Goal: Navigation & Orientation: Find specific page/section

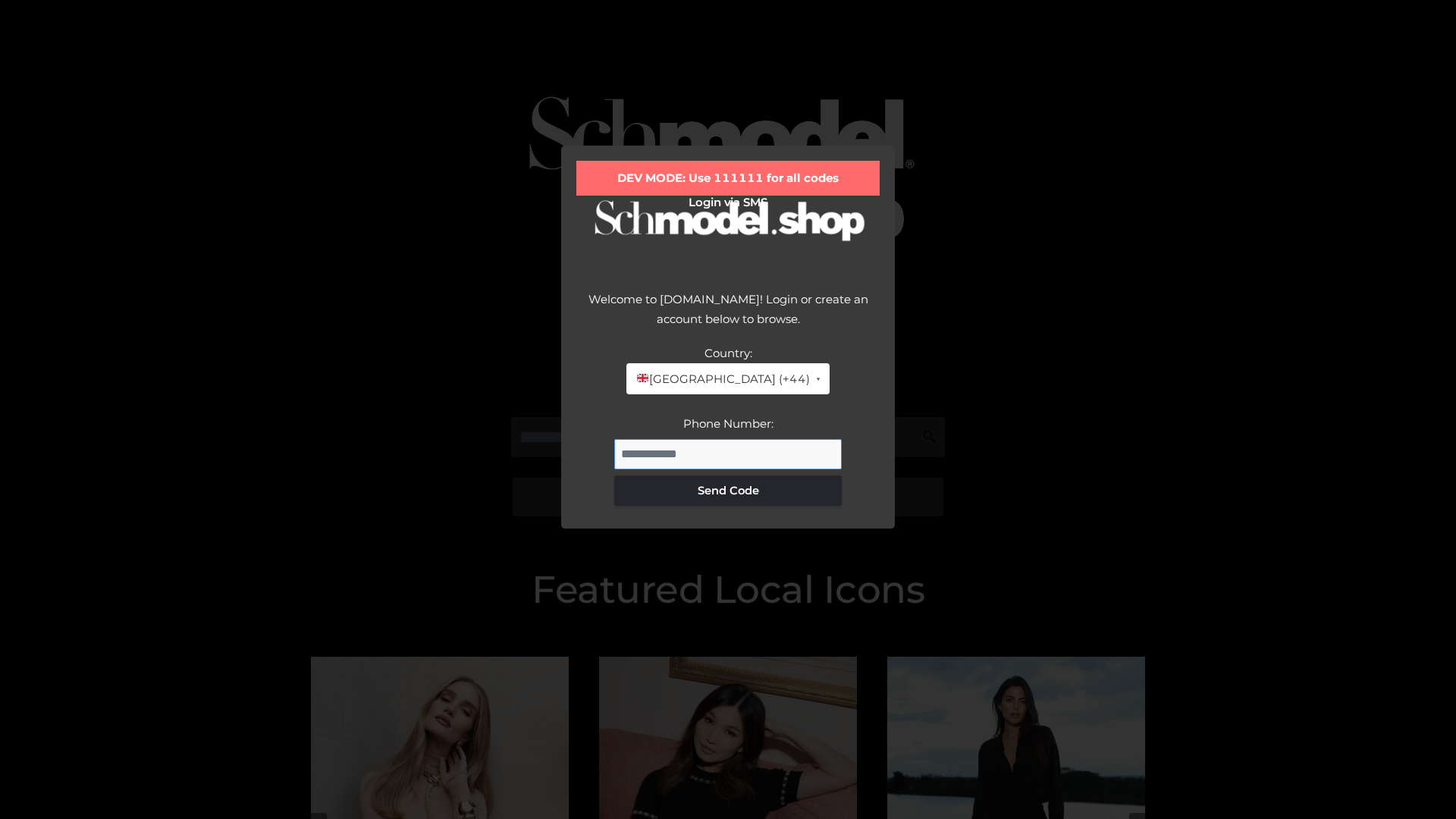
click at [728, 454] on input "Phone Number:" at bounding box center [728, 454] width 228 height 31
type input "**********"
click at [728, 490] on button "Send Code" at bounding box center [728, 490] width 228 height 31
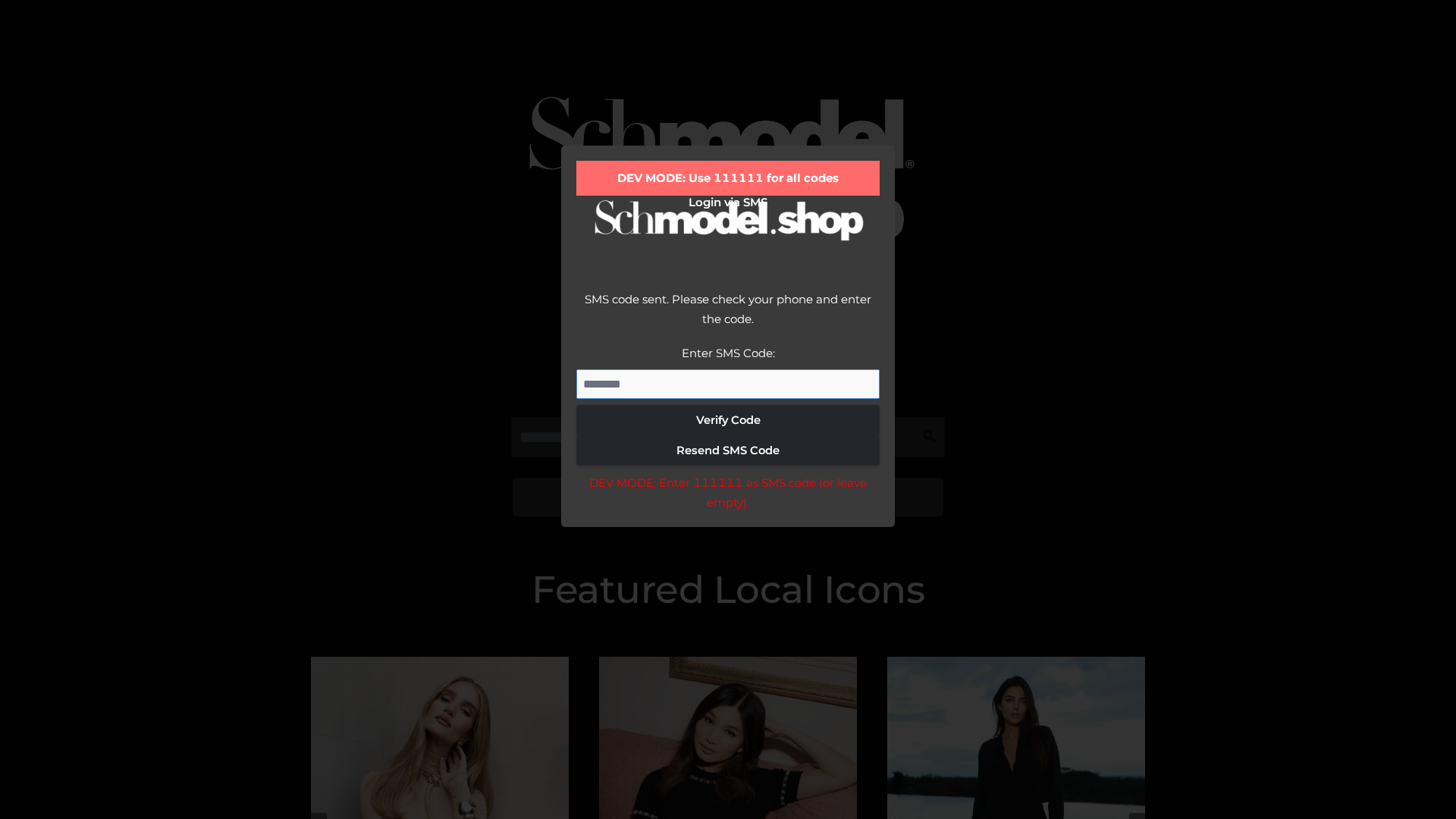
click at [728, 384] on input "Enter SMS Code:" at bounding box center [728, 384] width 304 height 31
type input "******"
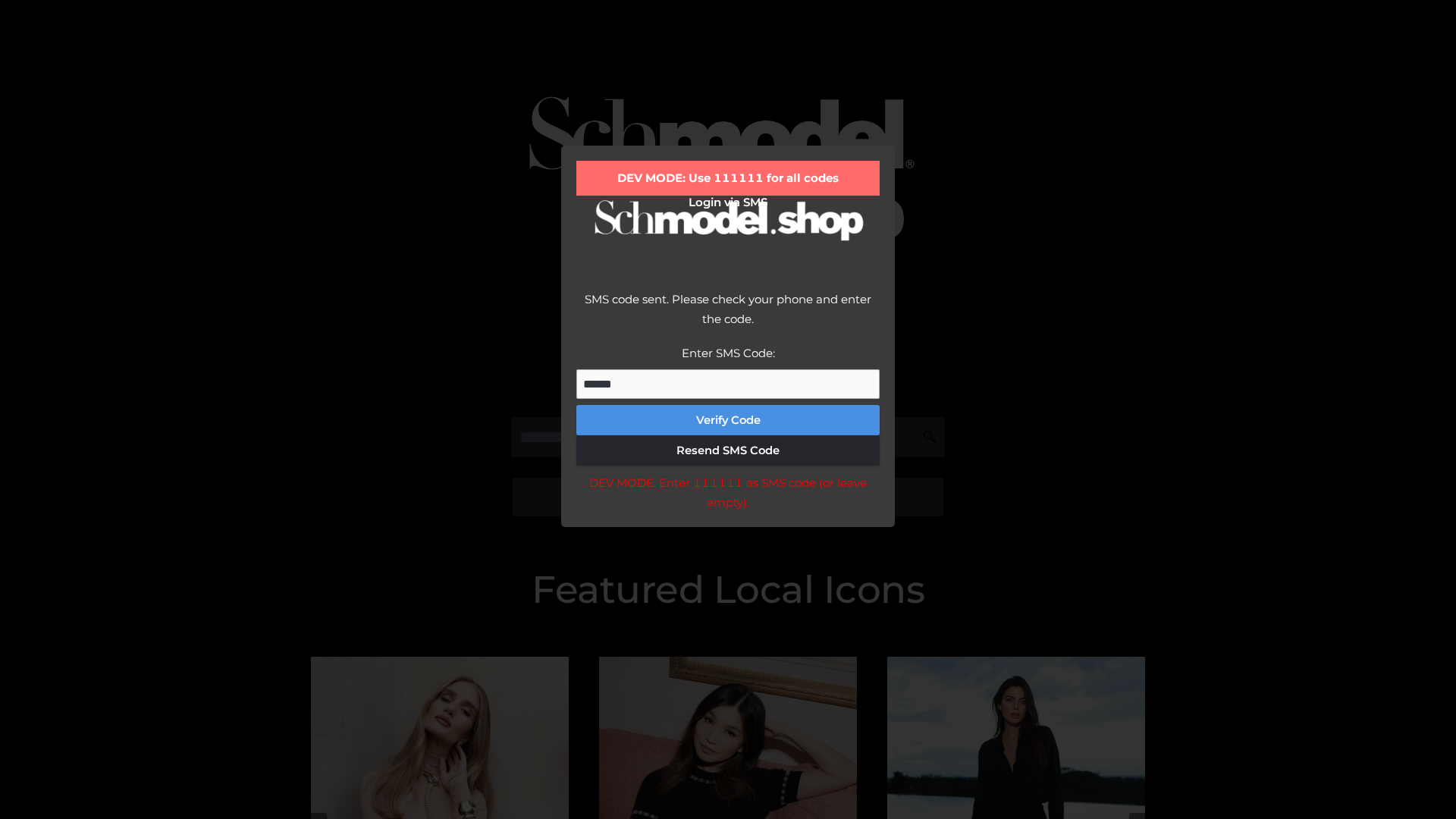
click at [728, 420] on button "Verify Code" at bounding box center [728, 420] width 304 height 31
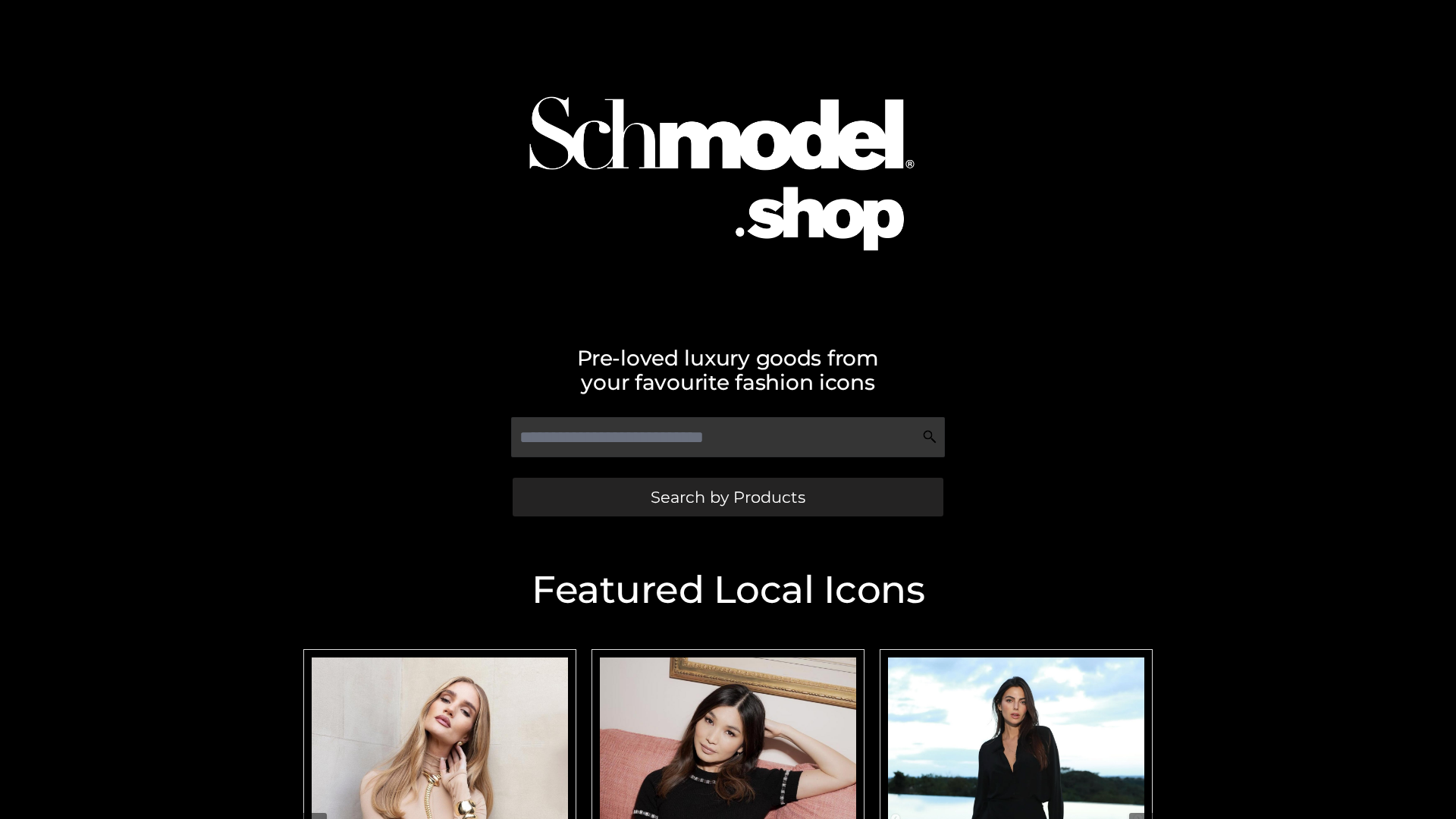
click at [727, 497] on span "Search by Products" at bounding box center [728, 497] width 154 height 16
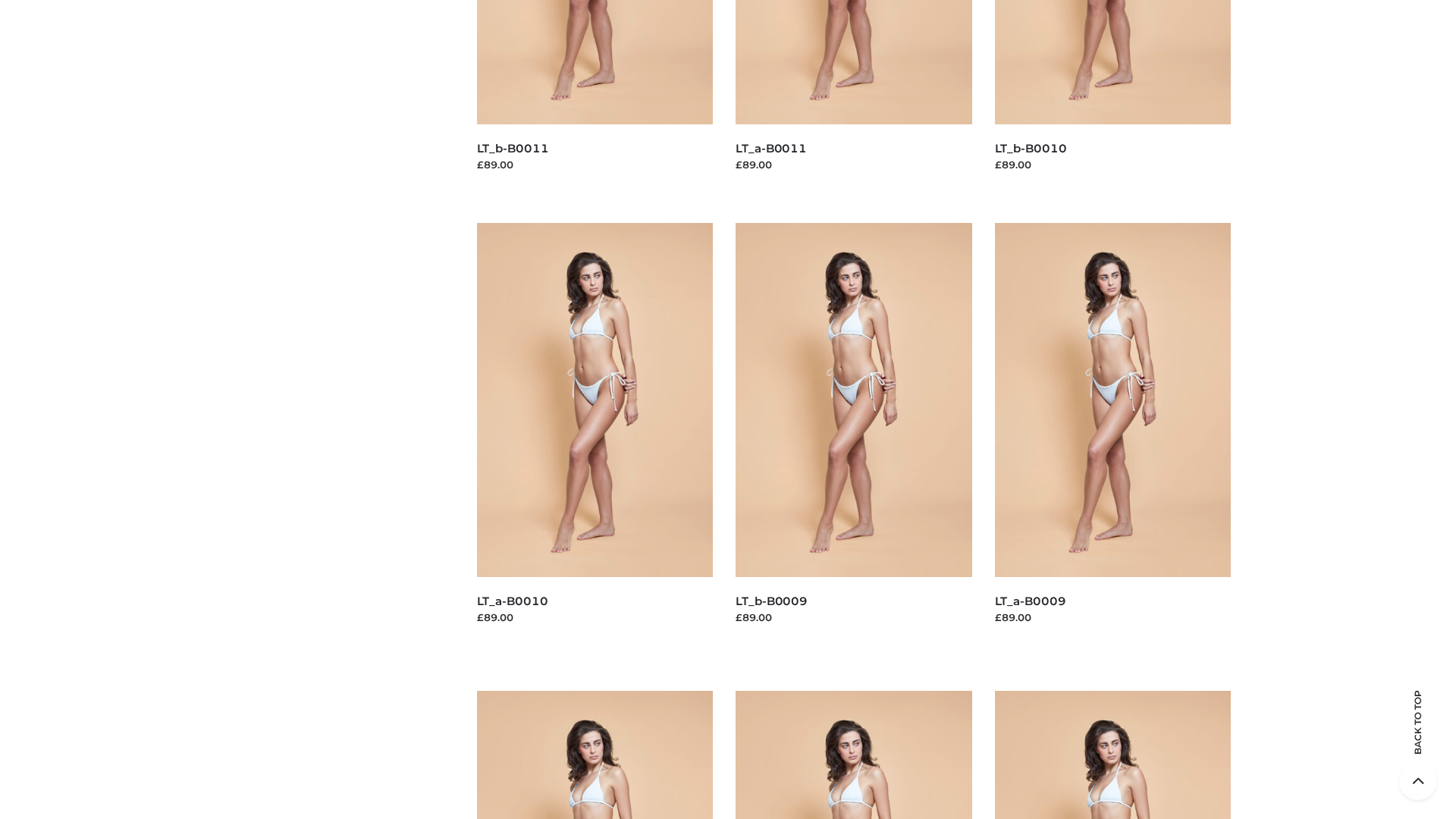
scroll to position [3997, 0]
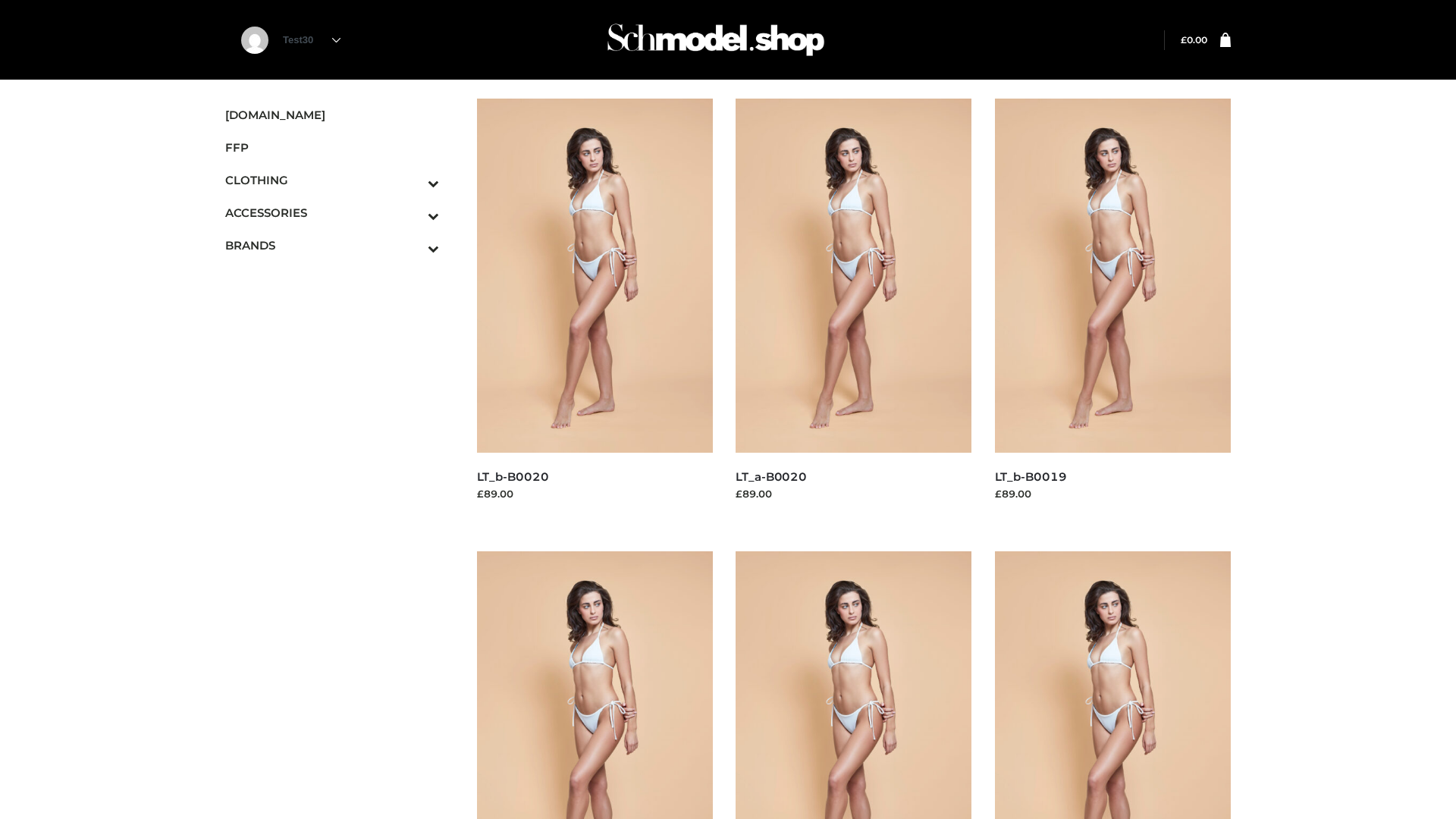
scroll to position [1234, 0]
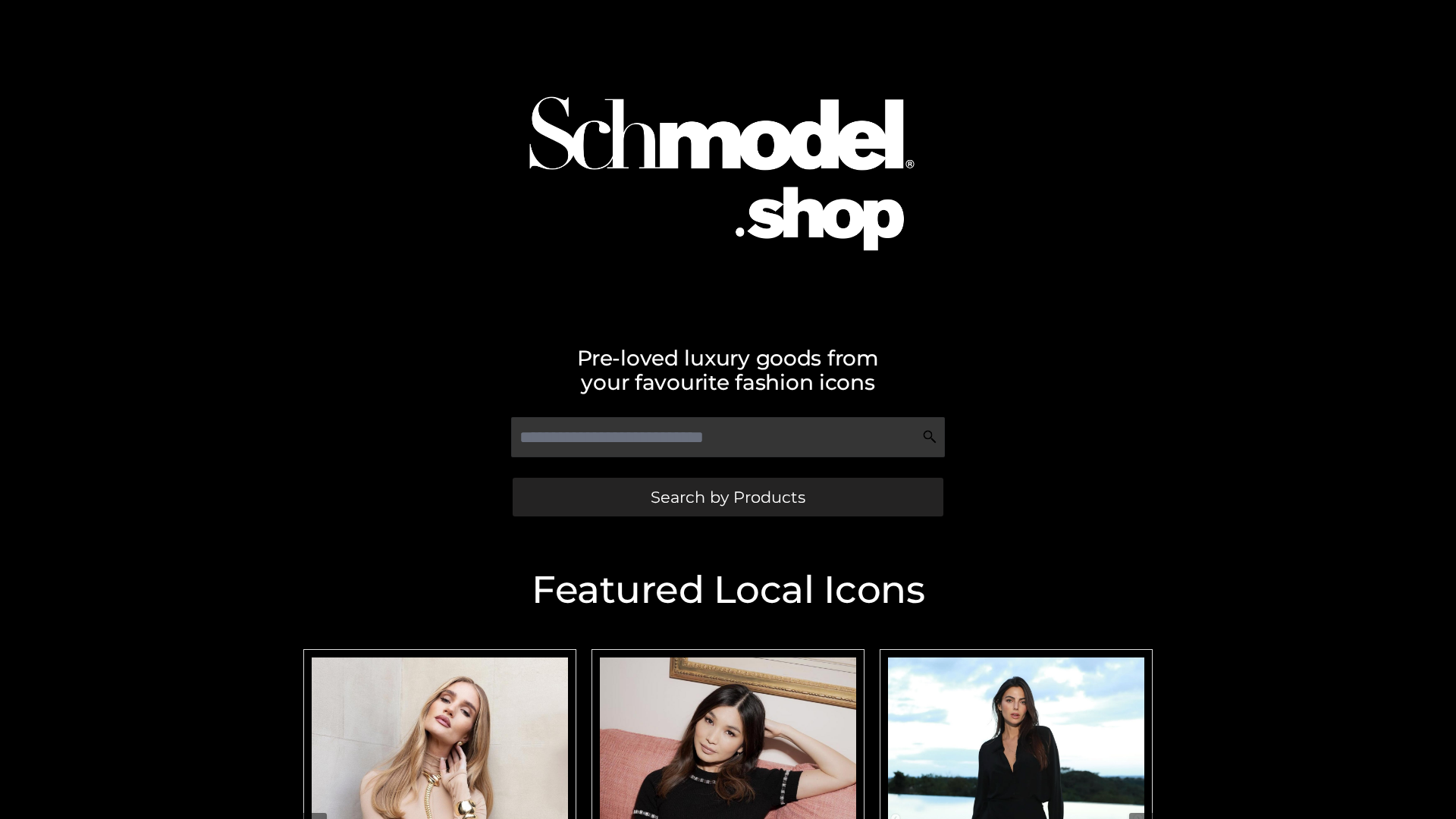
click at [727, 497] on span "Search by Products" at bounding box center [728, 497] width 154 height 16
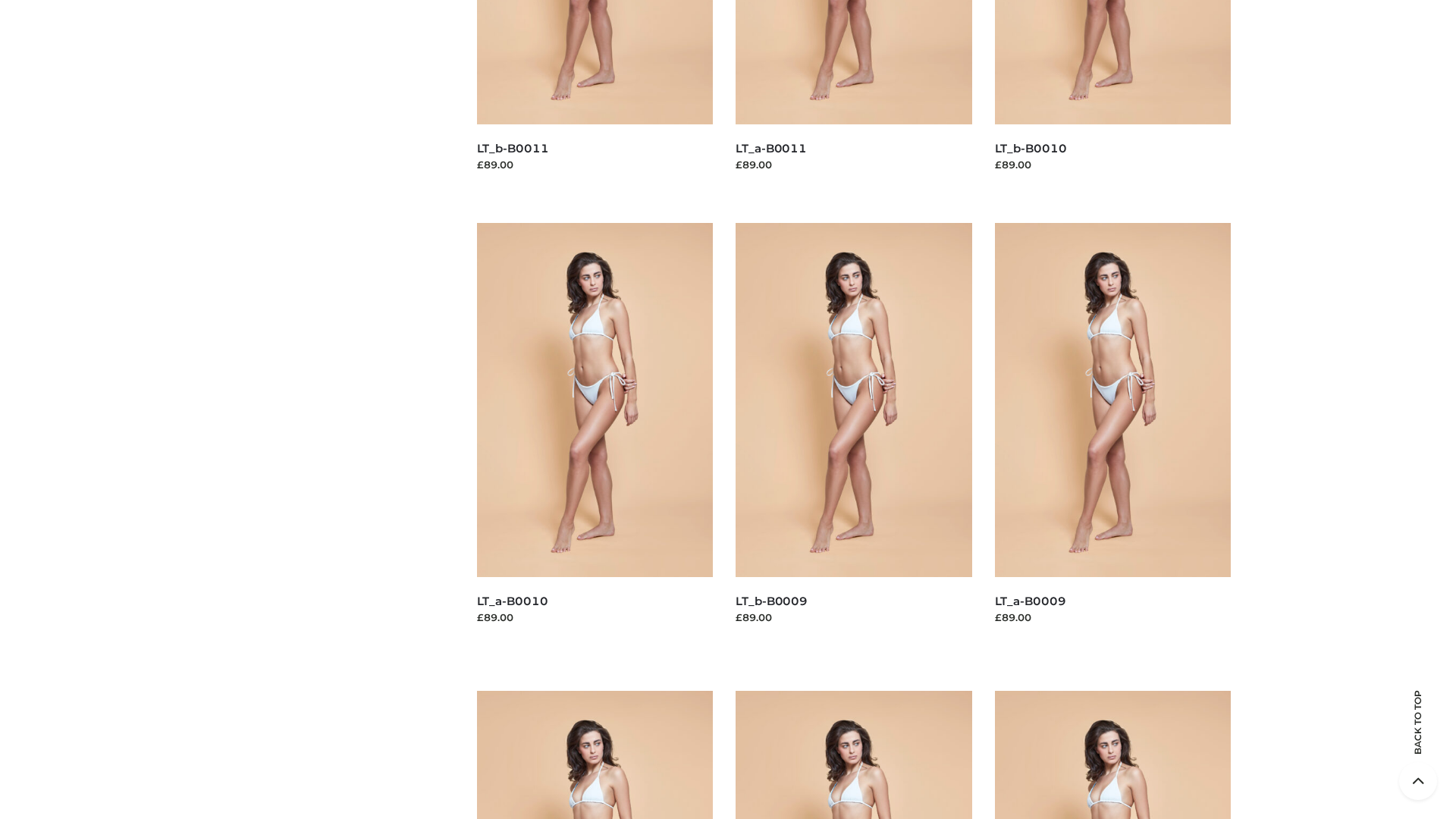
scroll to position [3997, 0]
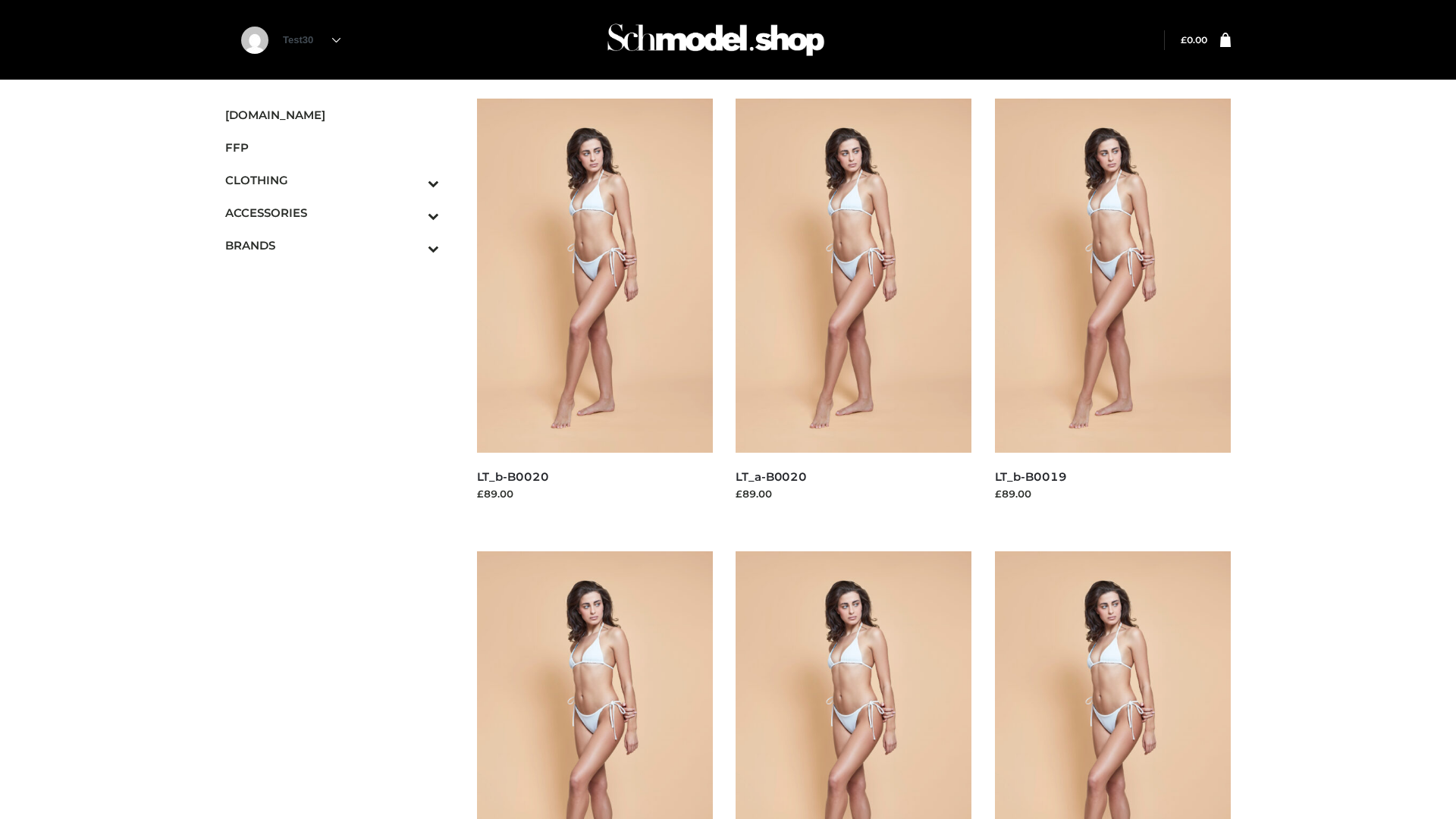
scroll to position [1234, 0]
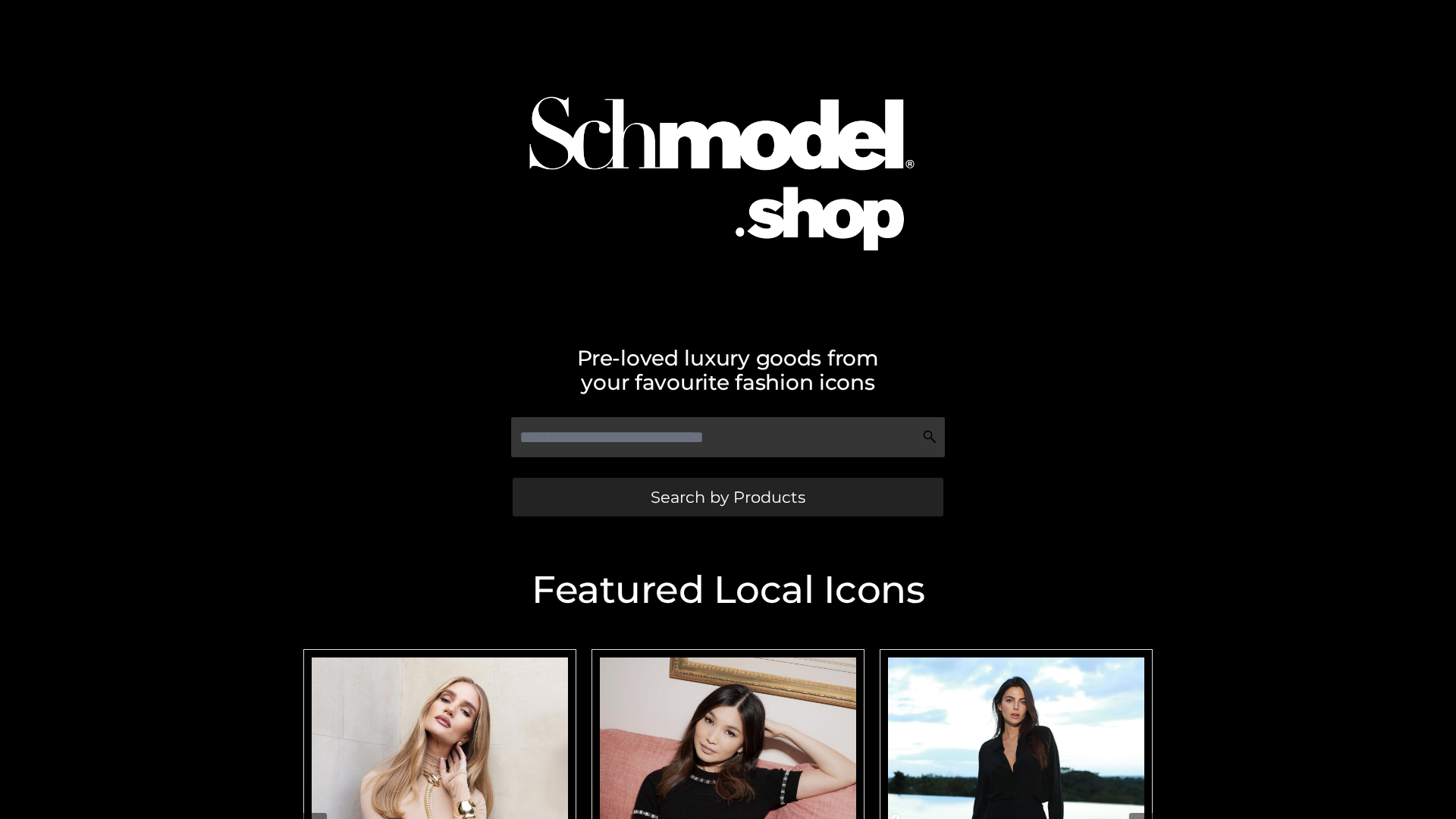
click at [727, 497] on span "Search by Products" at bounding box center [728, 497] width 154 height 16
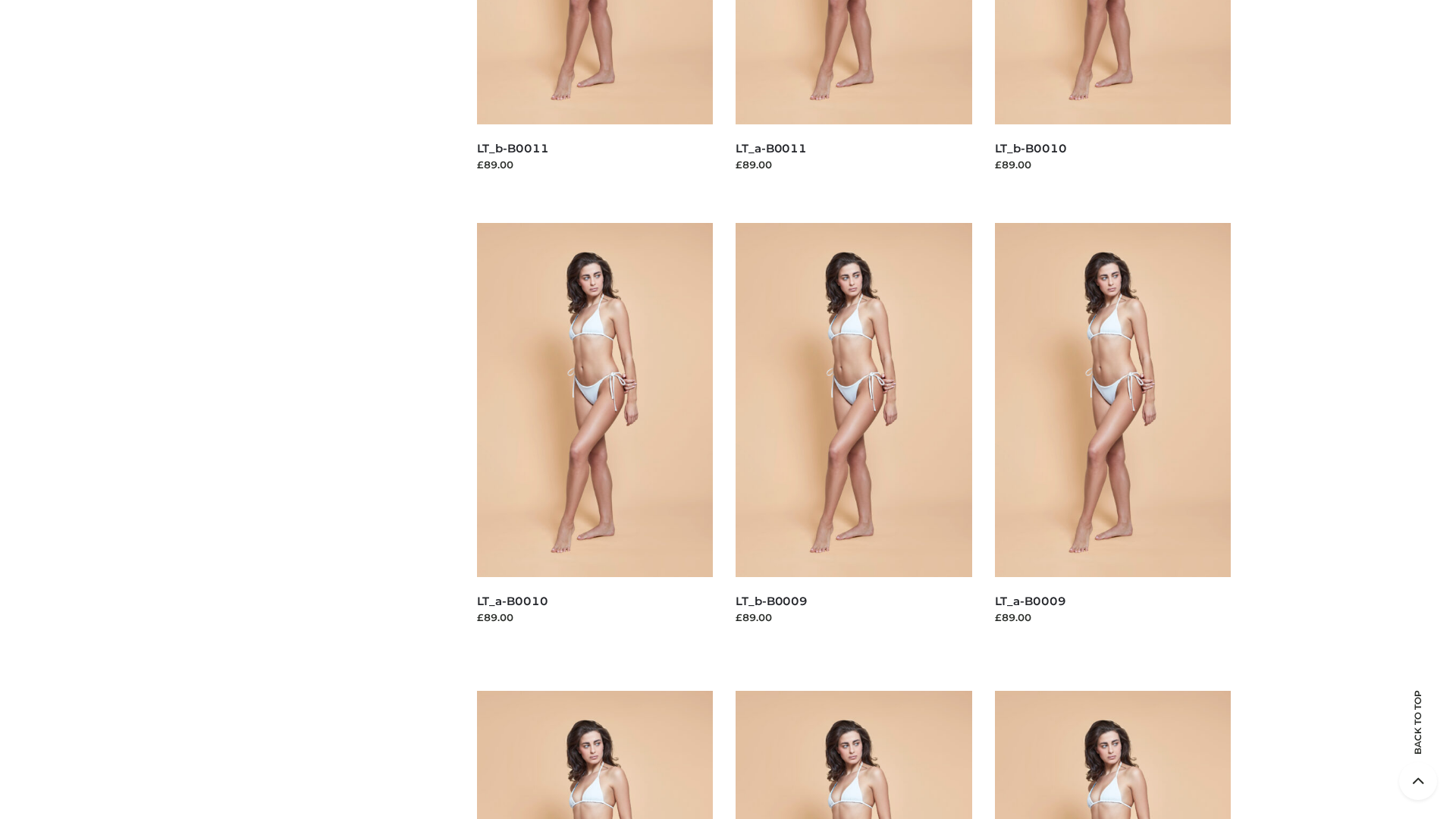
scroll to position [3997, 0]
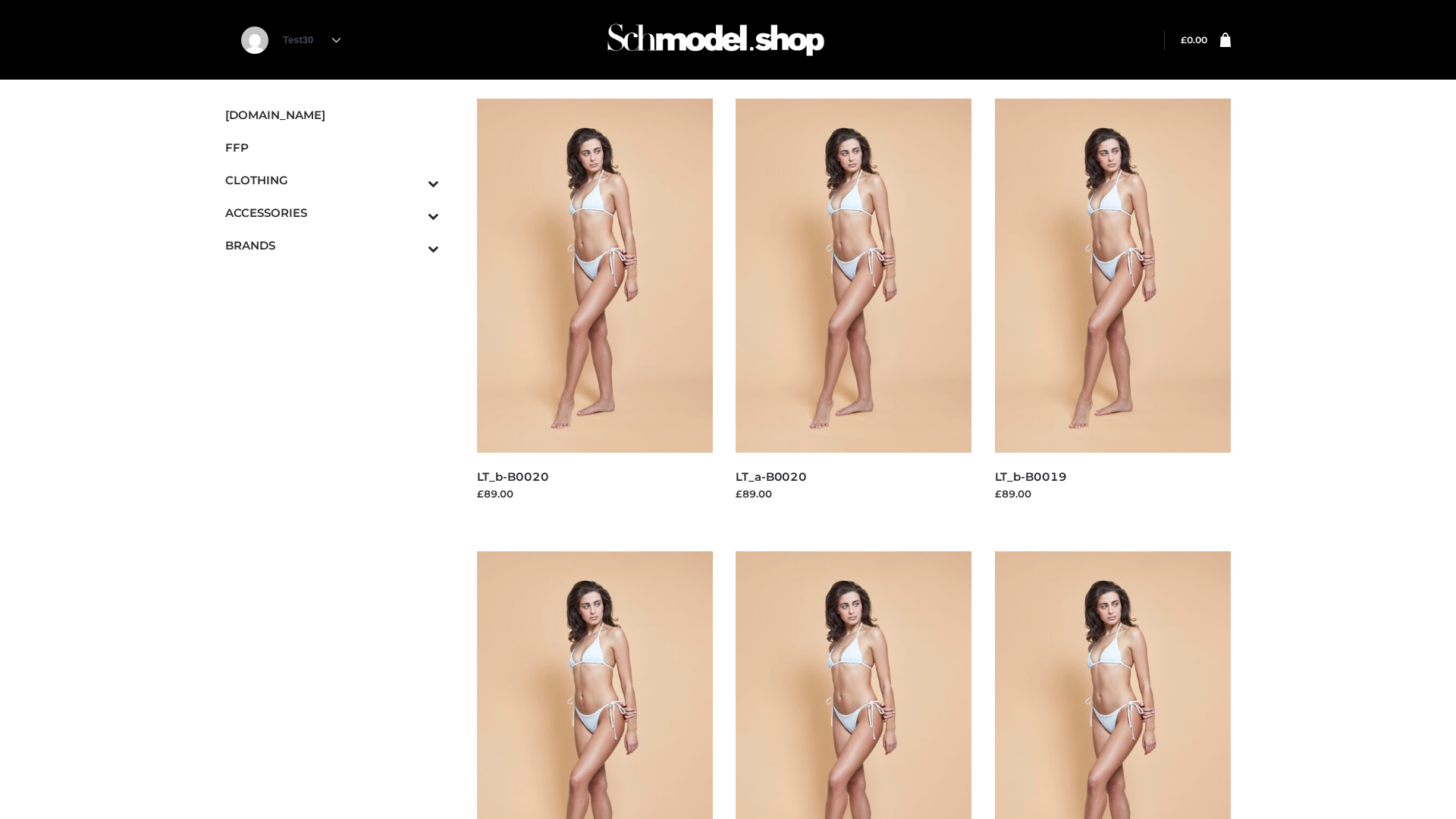
scroll to position [1234, 0]
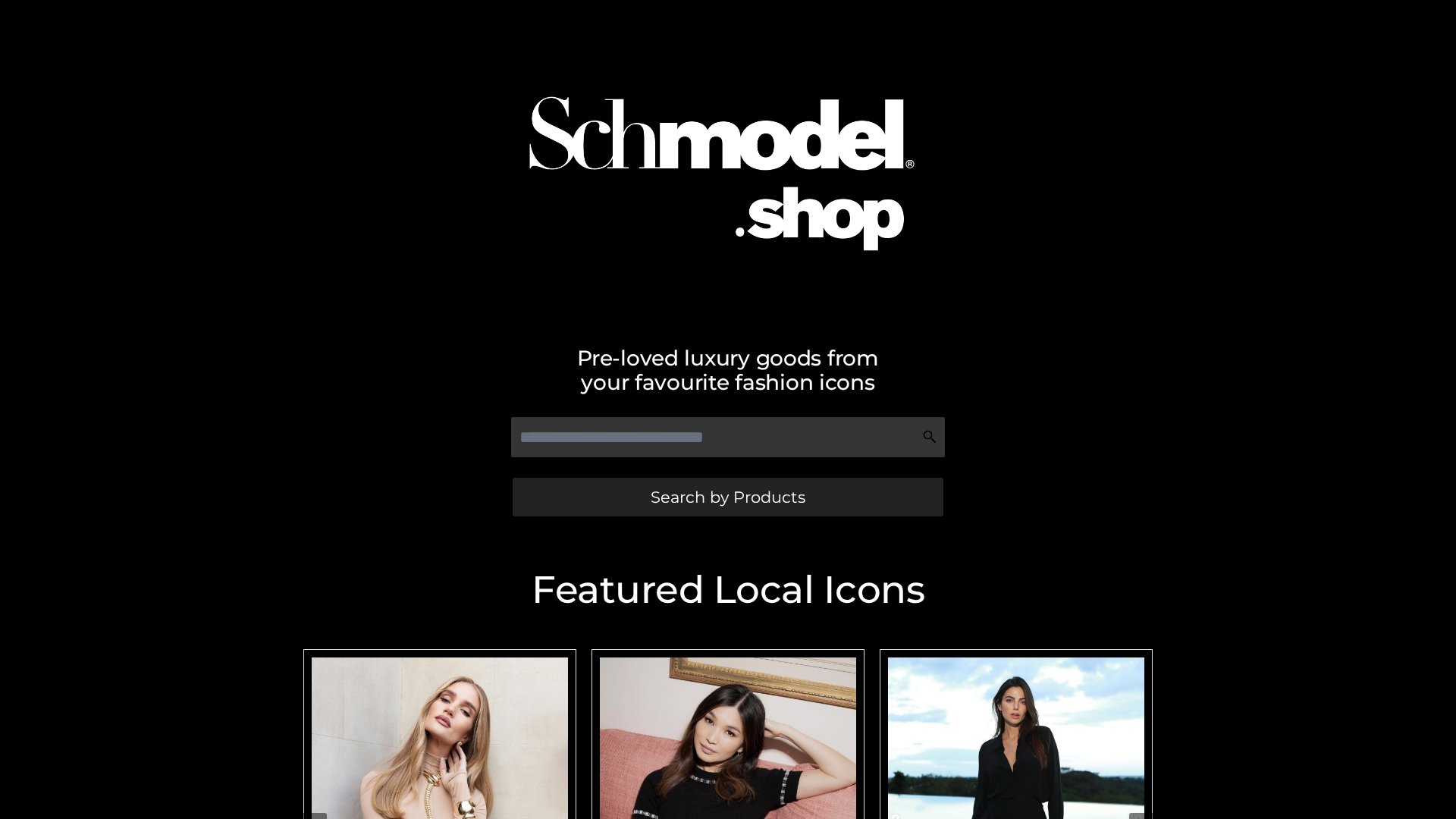
click at [727, 497] on span "Search by Products" at bounding box center [728, 497] width 154 height 16
